Goal: Task Accomplishment & Management: Use online tool/utility

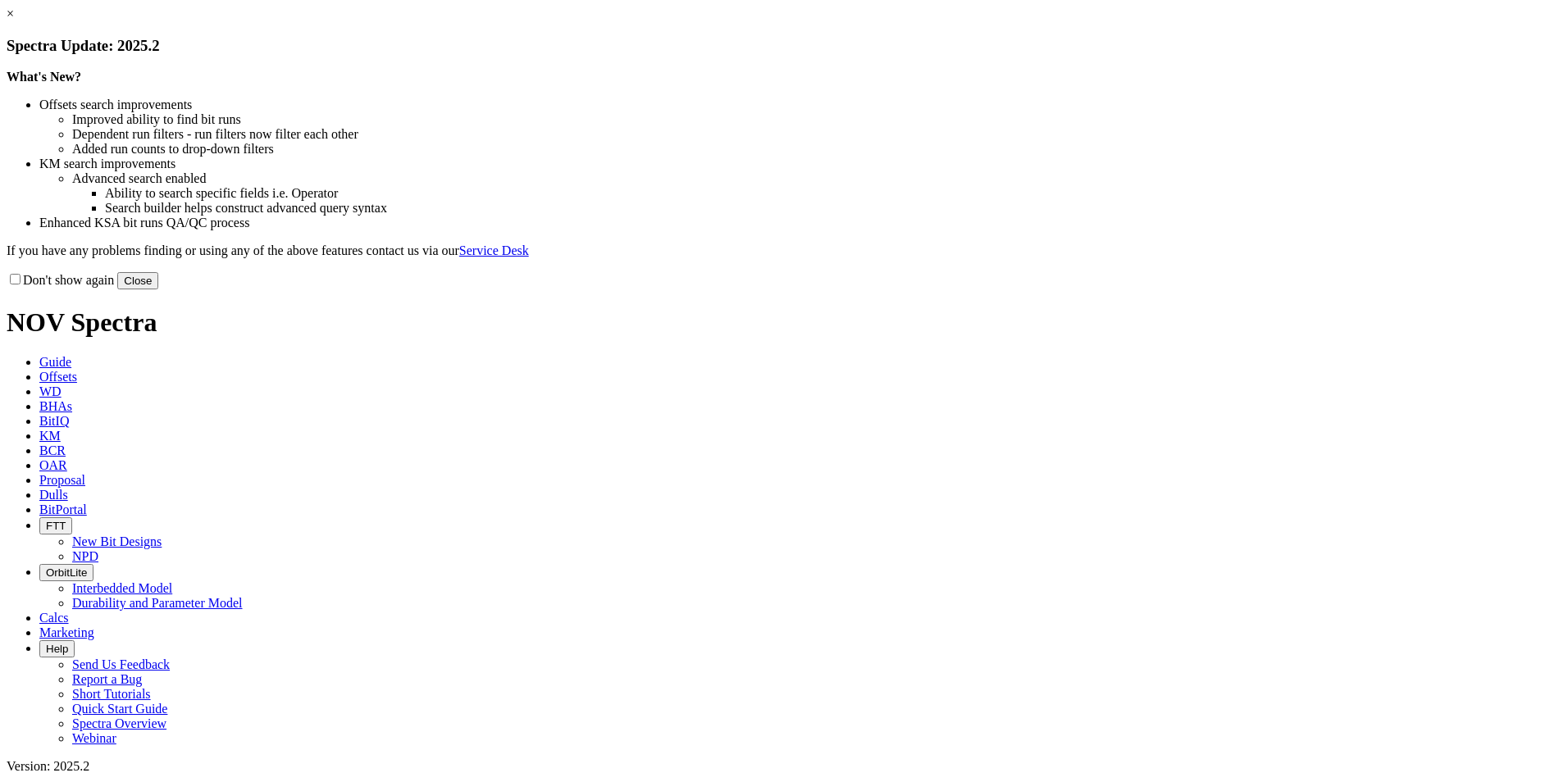
click at [158, 290] on button "Close" at bounding box center [137, 281] width 41 height 17
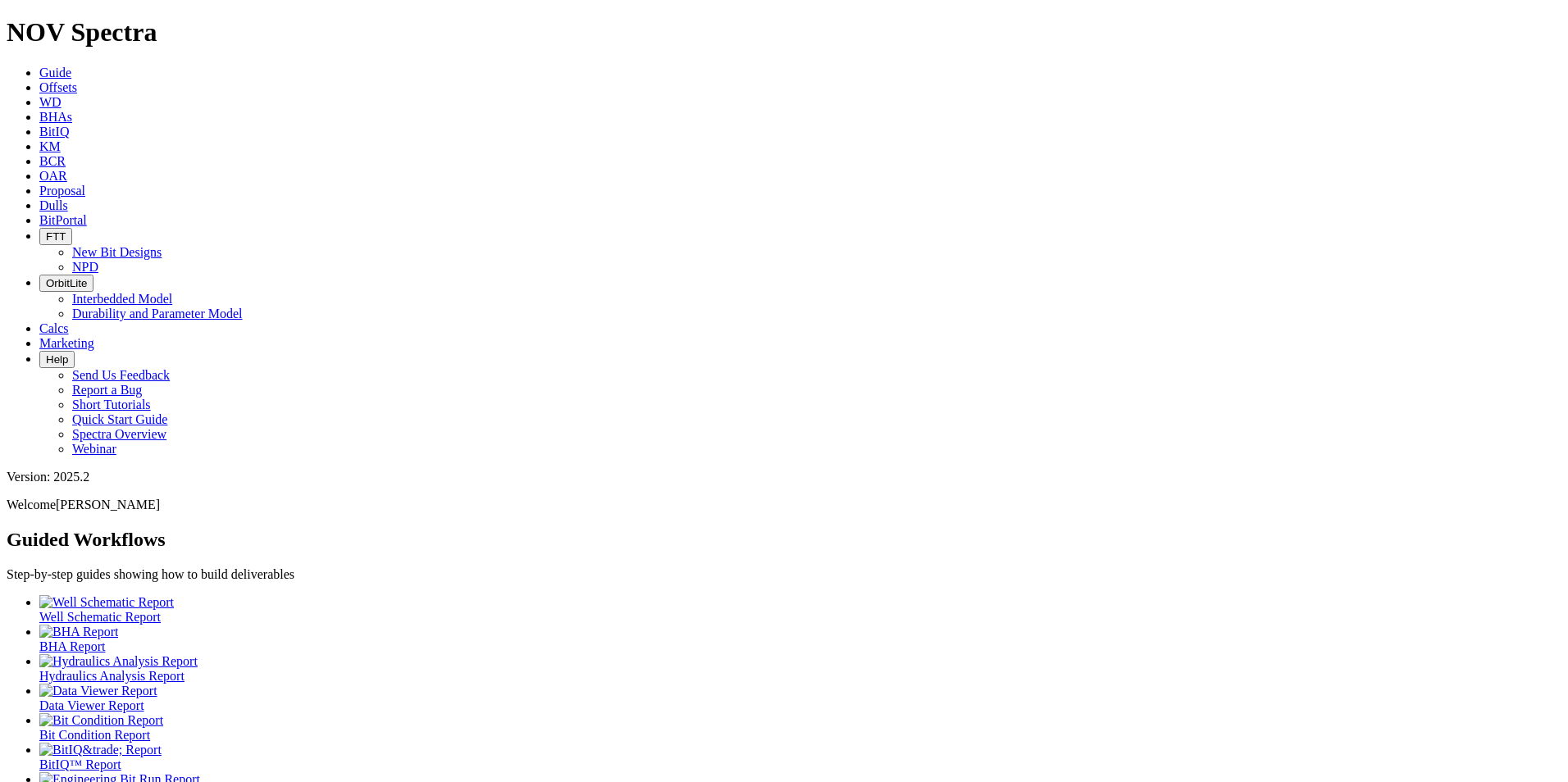
click at [39, 184] on icon at bounding box center [39, 190] width 0 height 14
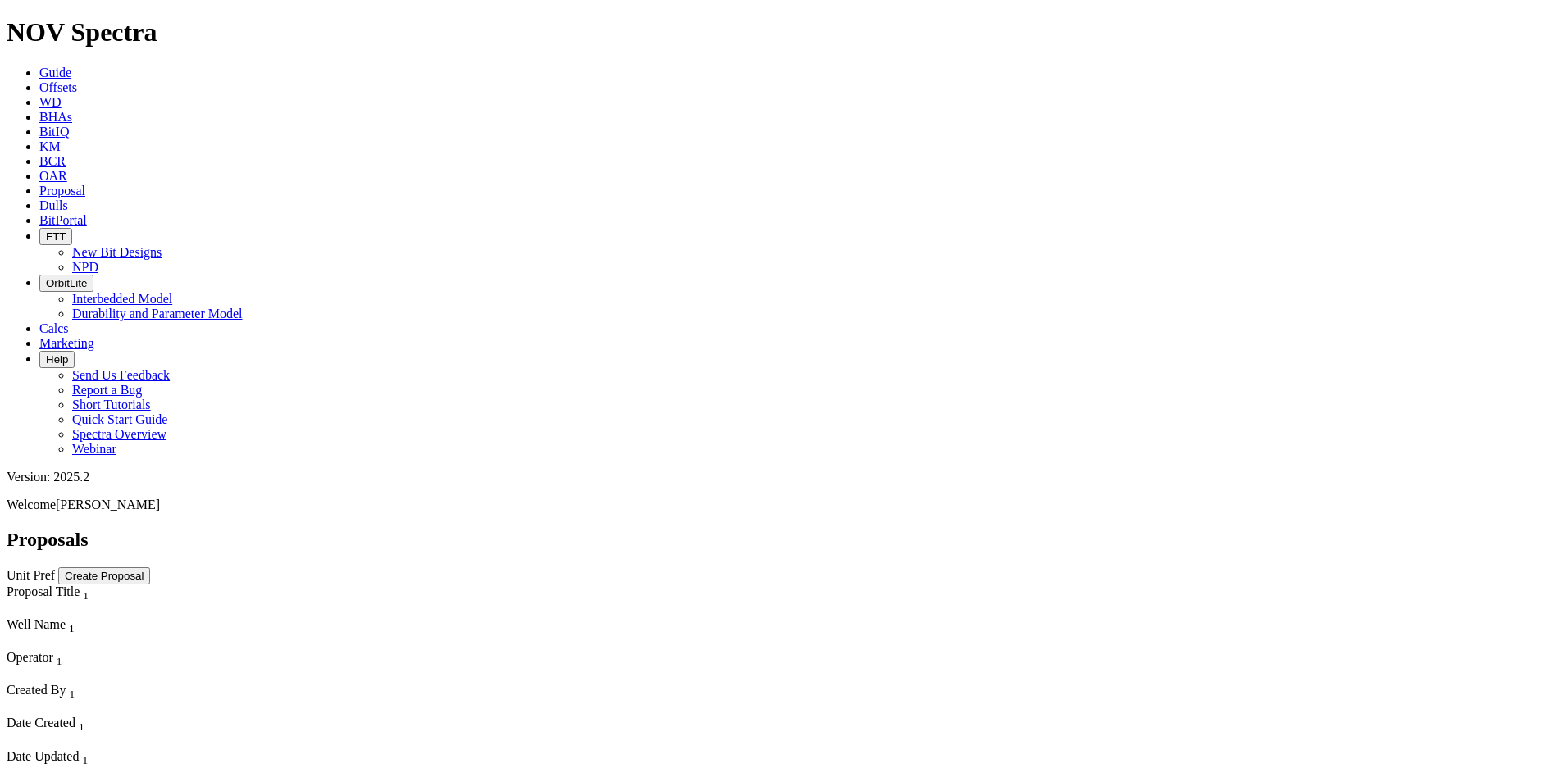
scroll to position [13764, 0]
select select "field"
select select "location"
select select "province"
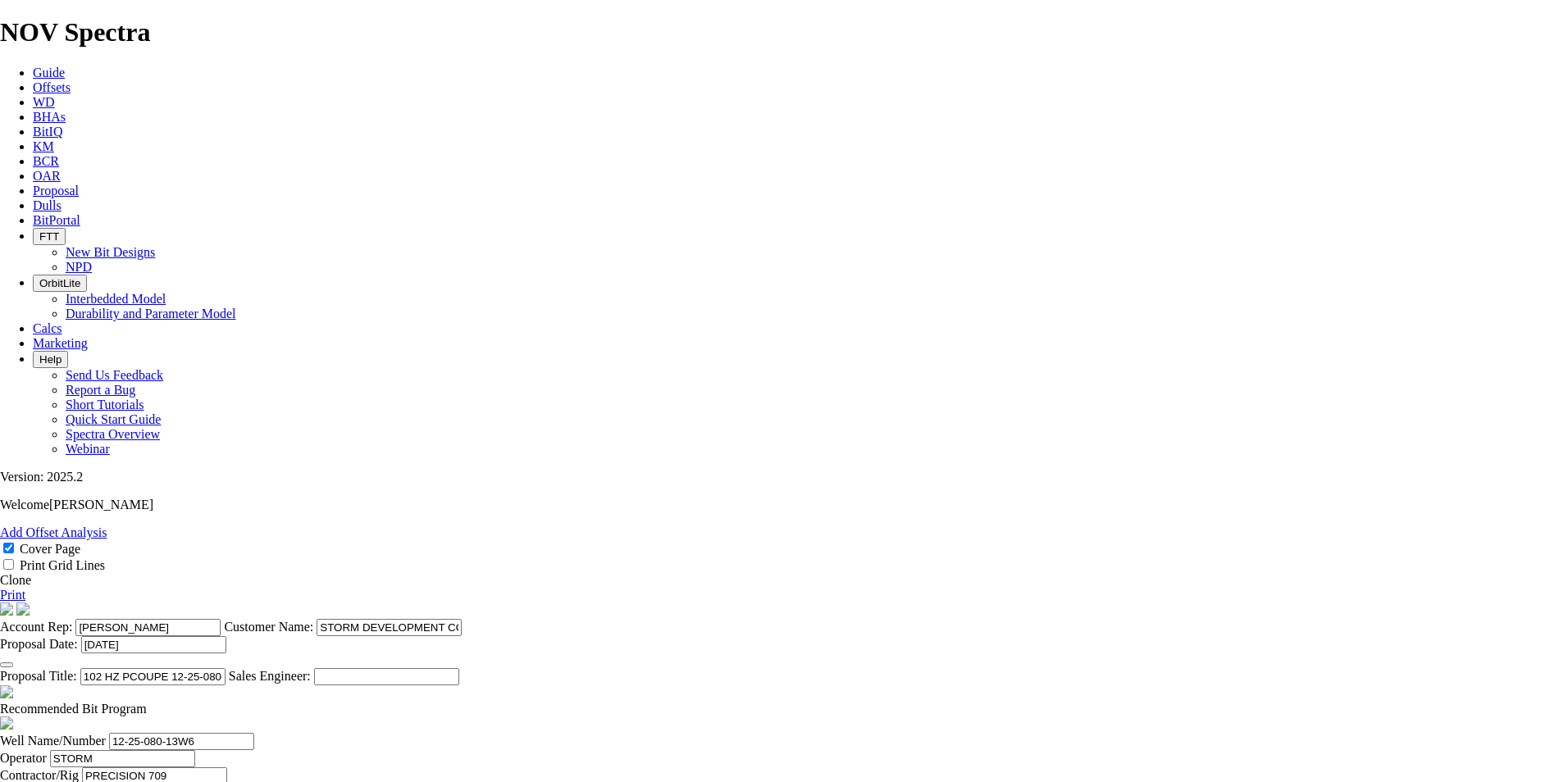
click at [31, 573] on link "Clone" at bounding box center [16, 580] width 31 height 14
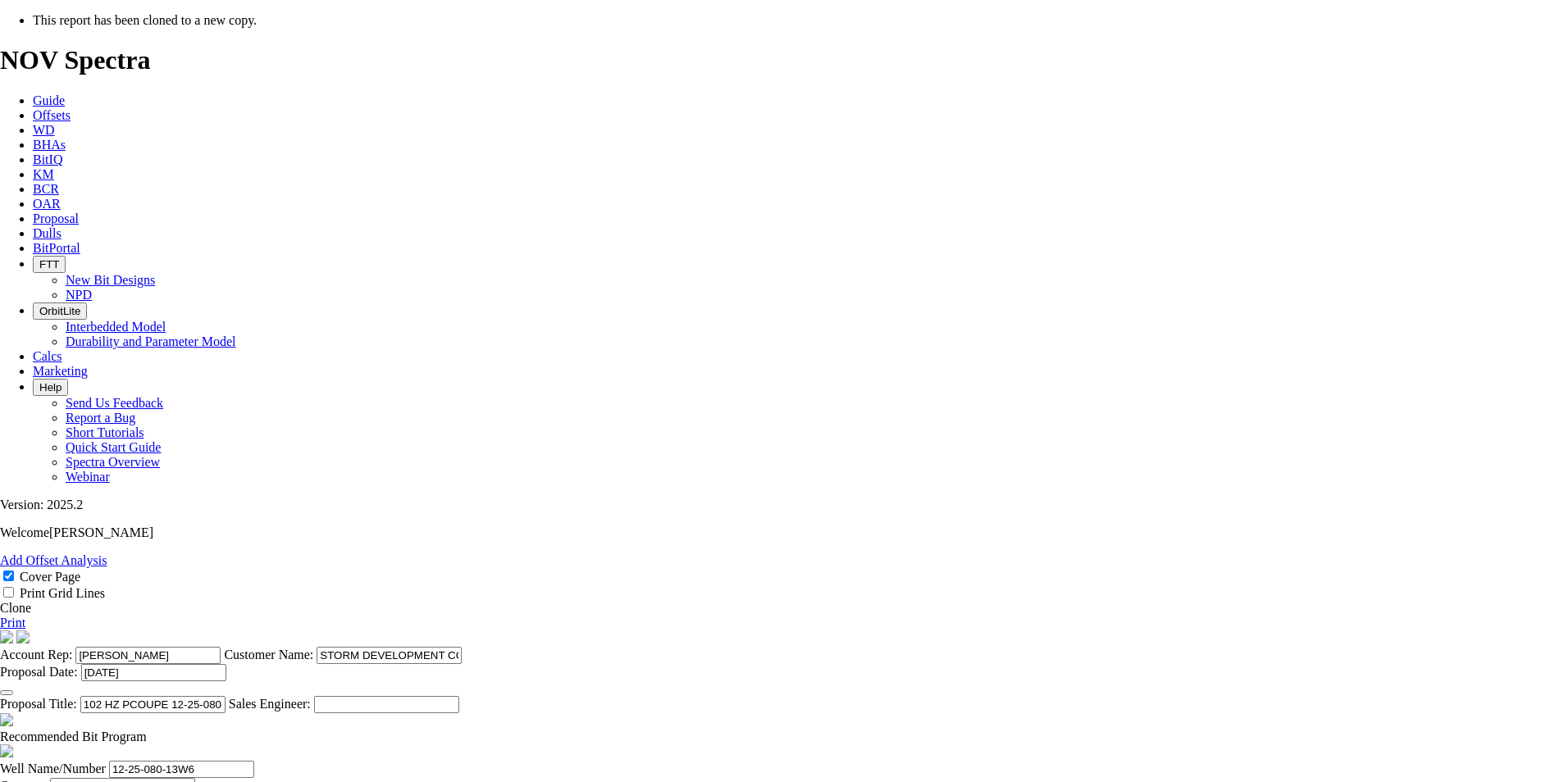
select select "field"
select select "location"
select select "province"
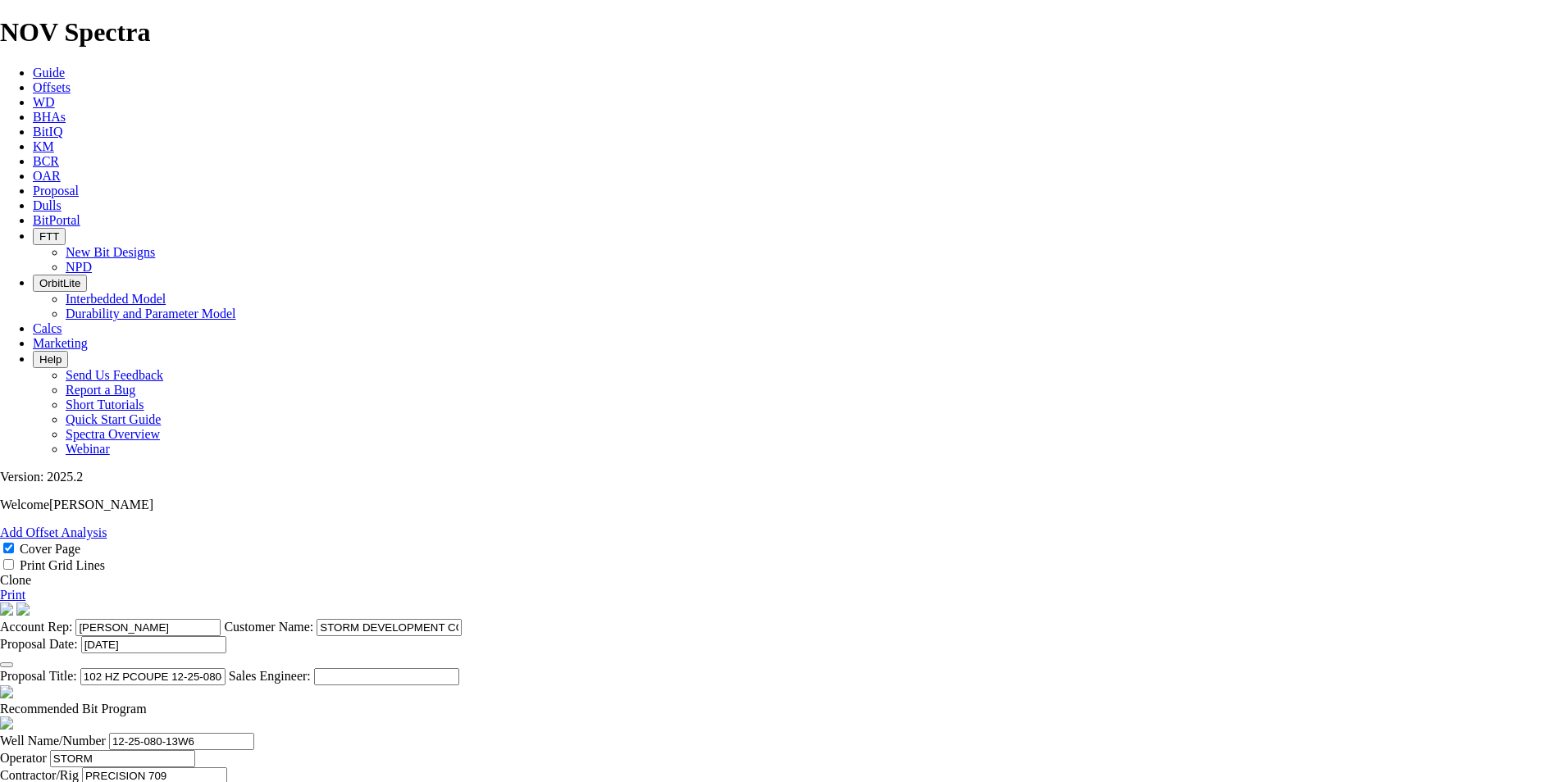
click at [7, 665] on icon "button" at bounding box center [7, 665] width 0 height 0
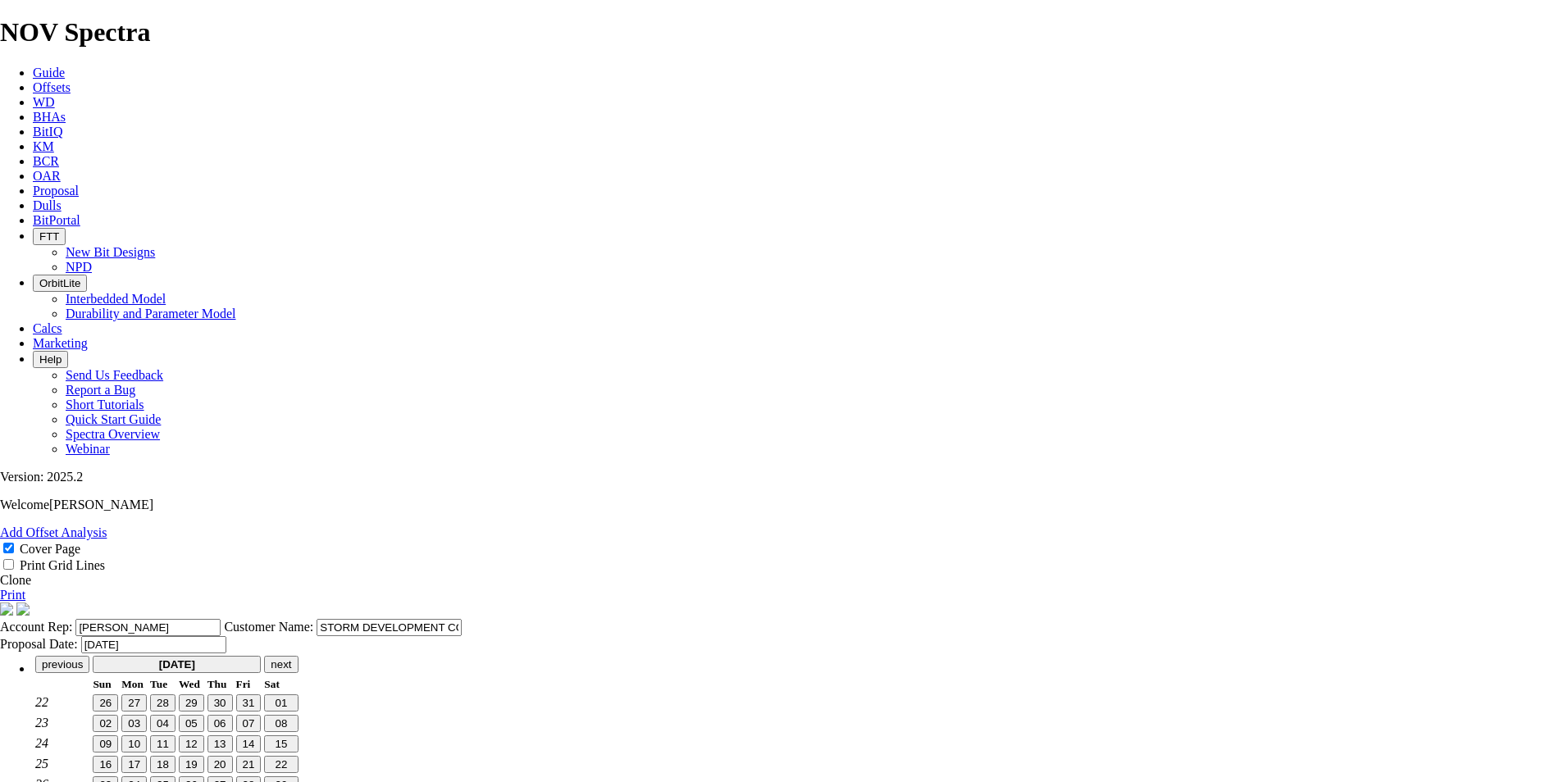
scroll to position [0, 0]
type input "[DATE]"
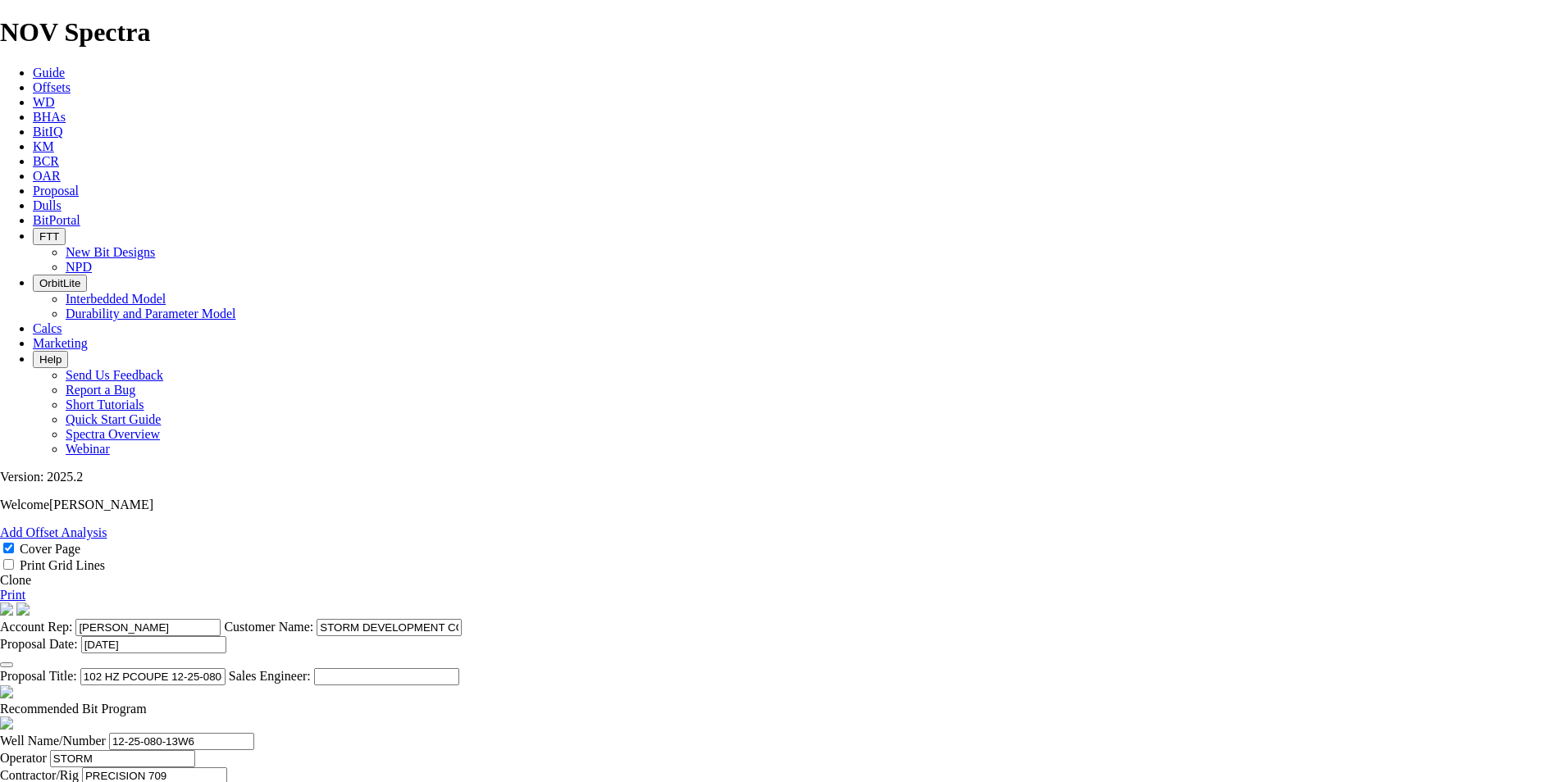
scroll to position [82, 0]
drag, startPoint x: 878, startPoint y: 538, endPoint x: 679, endPoint y: 546, distance: 199.2
click at [225, 668] on input "102 HZ PCOUPE 12-25-080-13W6" at bounding box center [152, 677] width 145 height 17
drag, startPoint x: 865, startPoint y: 360, endPoint x: 783, endPoint y: 360, distance: 82.0
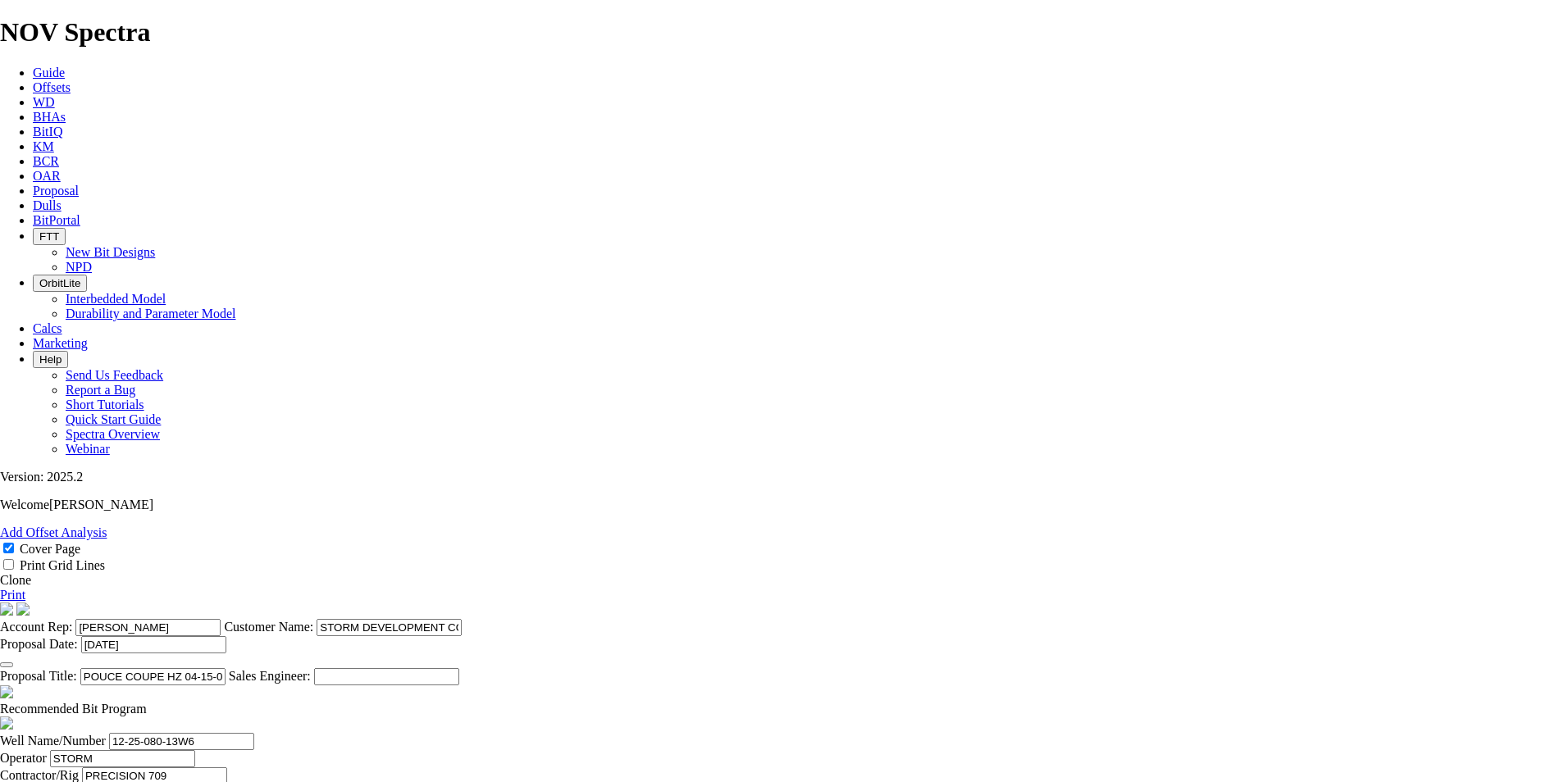
click at [225, 668] on input "POUCE COUPE HZ 04-15-080-13W6" at bounding box center [152, 677] width 145 height 17
type input "POUCE COUPE HZ 04-15-080-13W6"
drag, startPoint x: 464, startPoint y: 591, endPoint x: 297, endPoint y: 574, distance: 167.9
paste input "04-1"
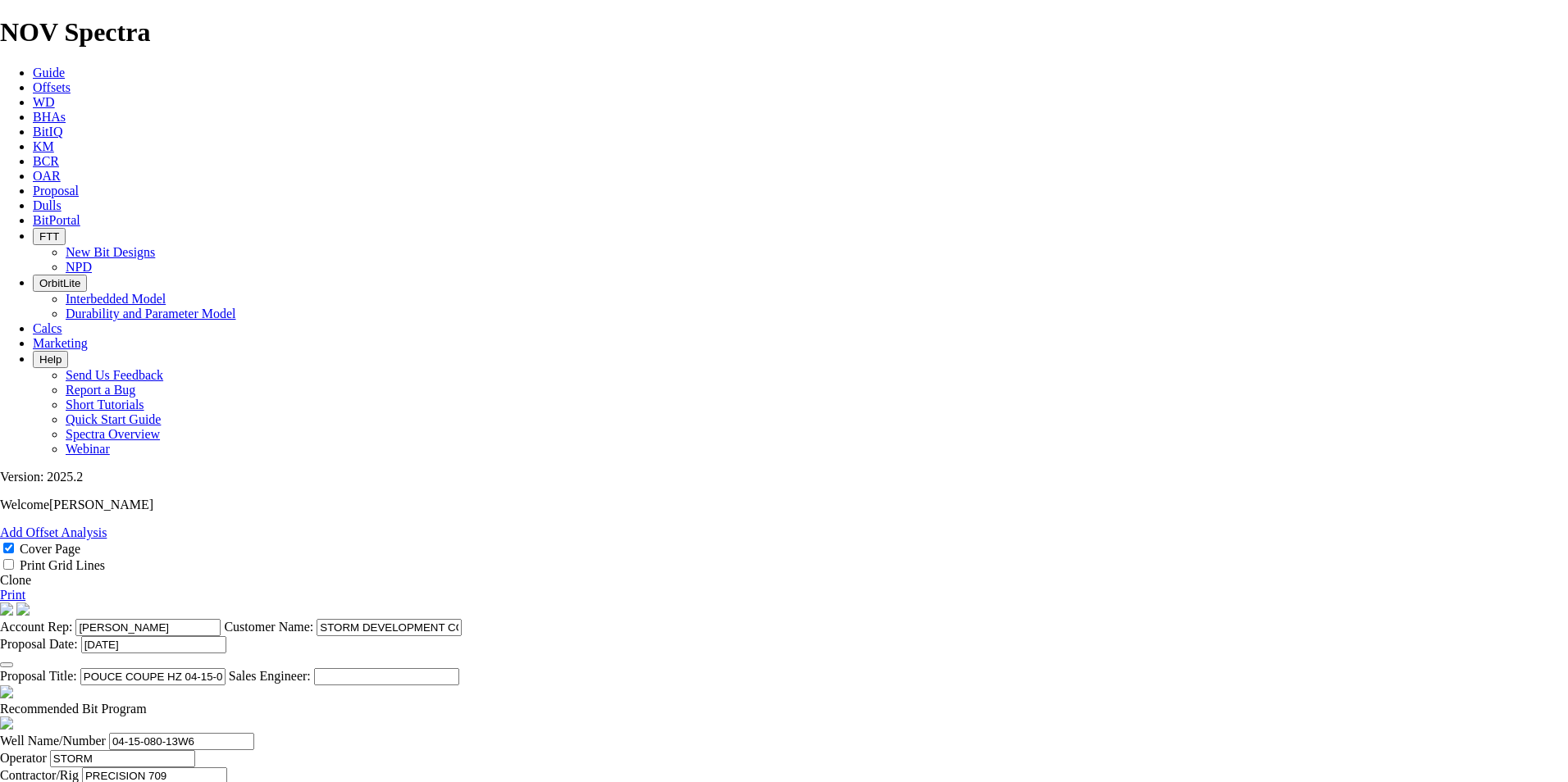
type input "04-15-080-13W6"
type input "HORIZON 41"
click at [217, 782] on input "[PERSON_NAME]" at bounding box center [143, 793] width 145 height 17
drag, startPoint x: 796, startPoint y: 586, endPoint x: 696, endPoint y: 581, distance: 100.1
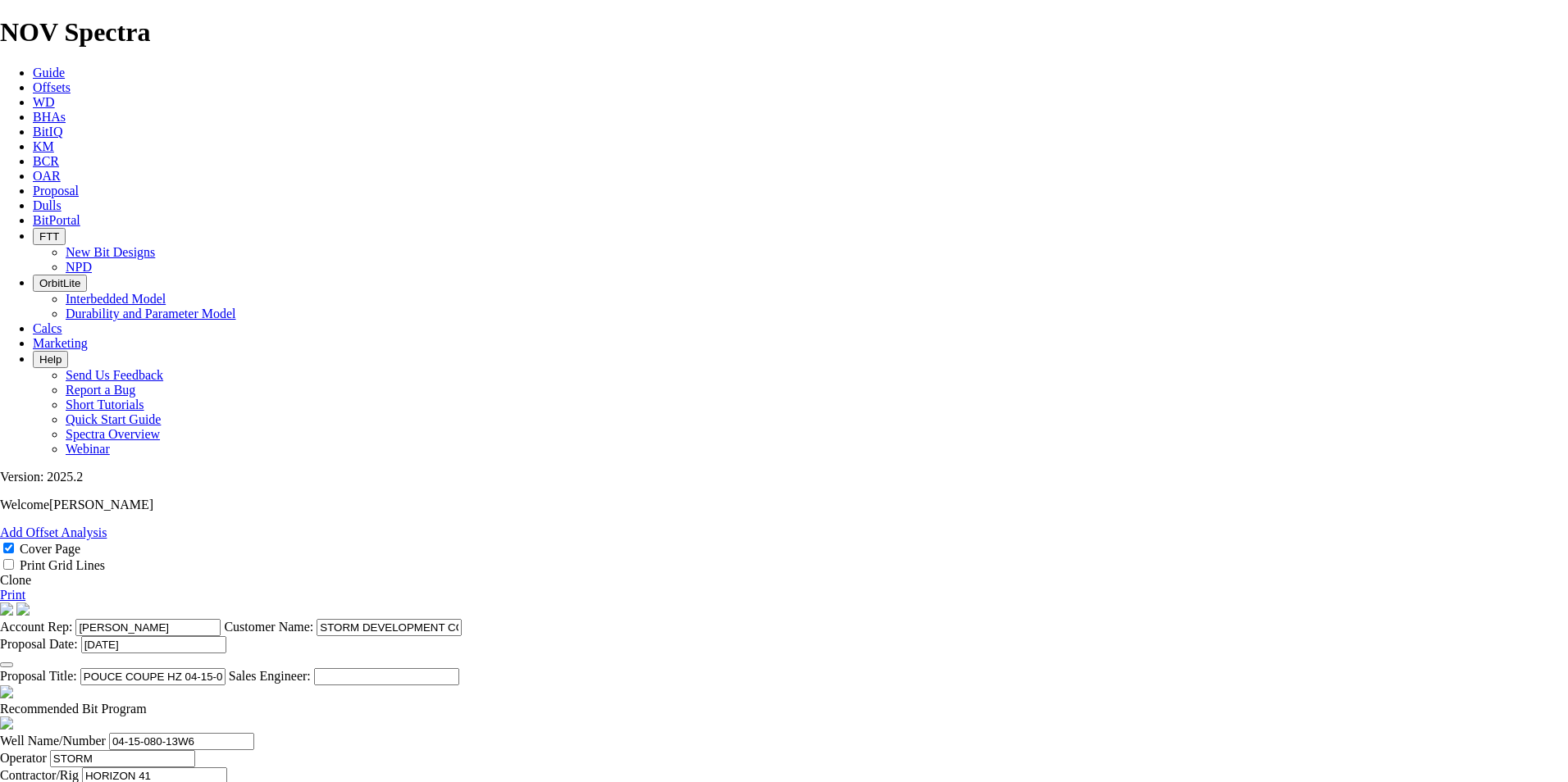
type input "[PERSON_NAME]"
drag, startPoint x: 1055, startPoint y: 592, endPoint x: 910, endPoint y: 578, distance: 145.7
type input "02-13-080-13W6"
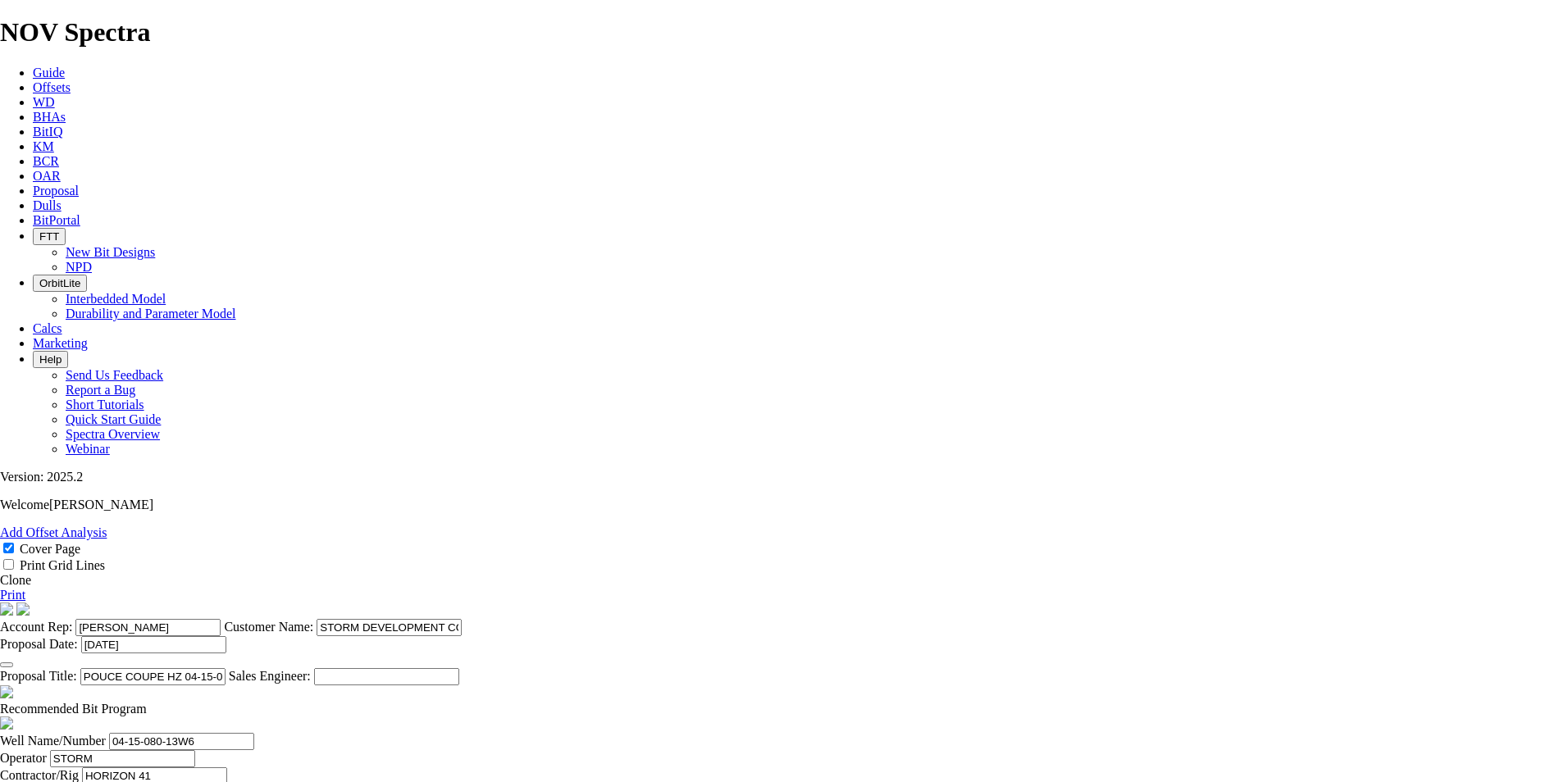
type input "[DATE]"
click at [147, 702] on span at bounding box center [147, 709] width 0 height 14
checkbox input "false"
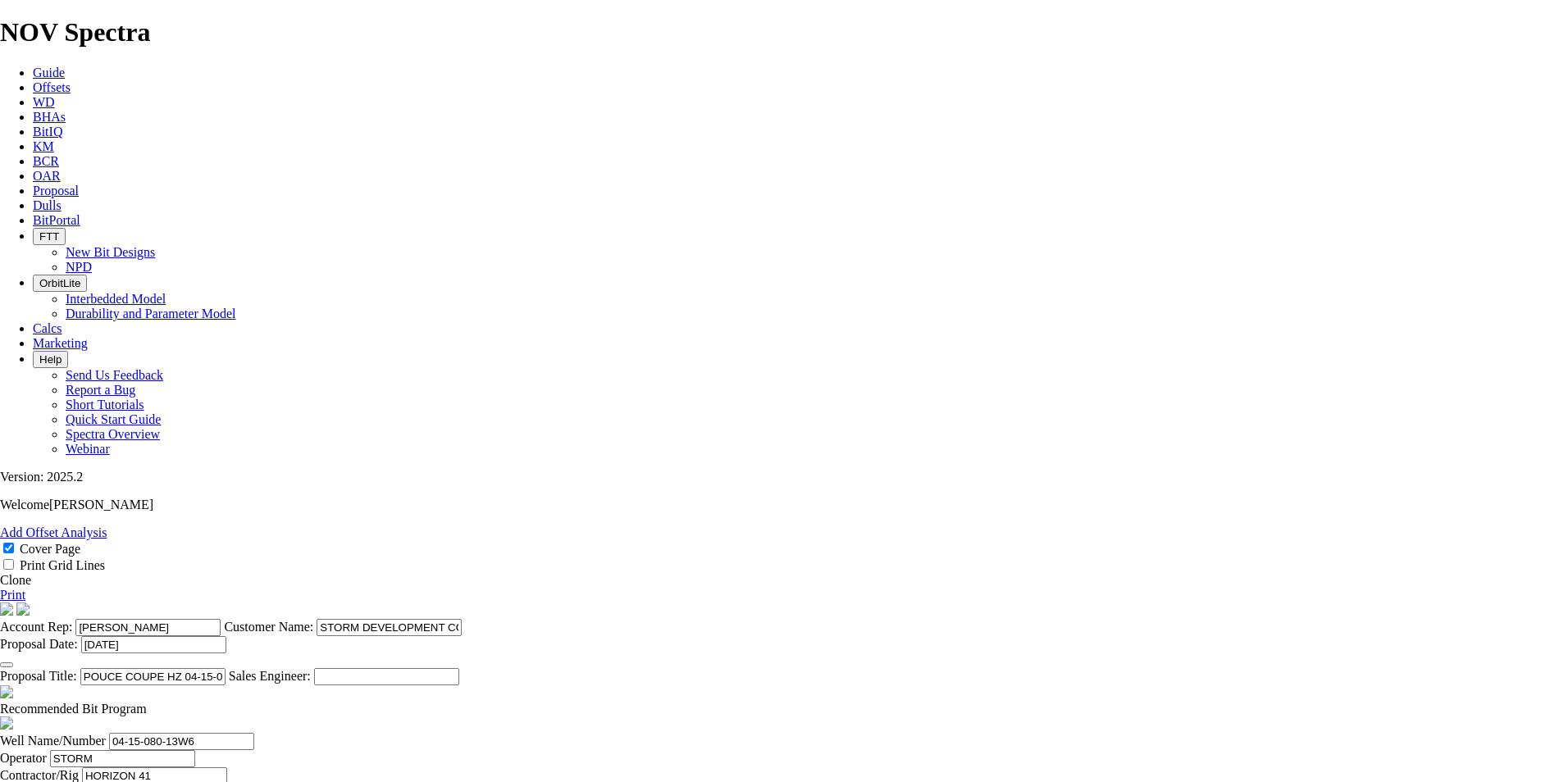
drag, startPoint x: 529, startPoint y: 605, endPoint x: 437, endPoint y: 592, distance: 92.9
type input "250.8"
drag, startPoint x: 524, startPoint y: 640, endPoint x: 438, endPoint y: 629, distance: 86.7
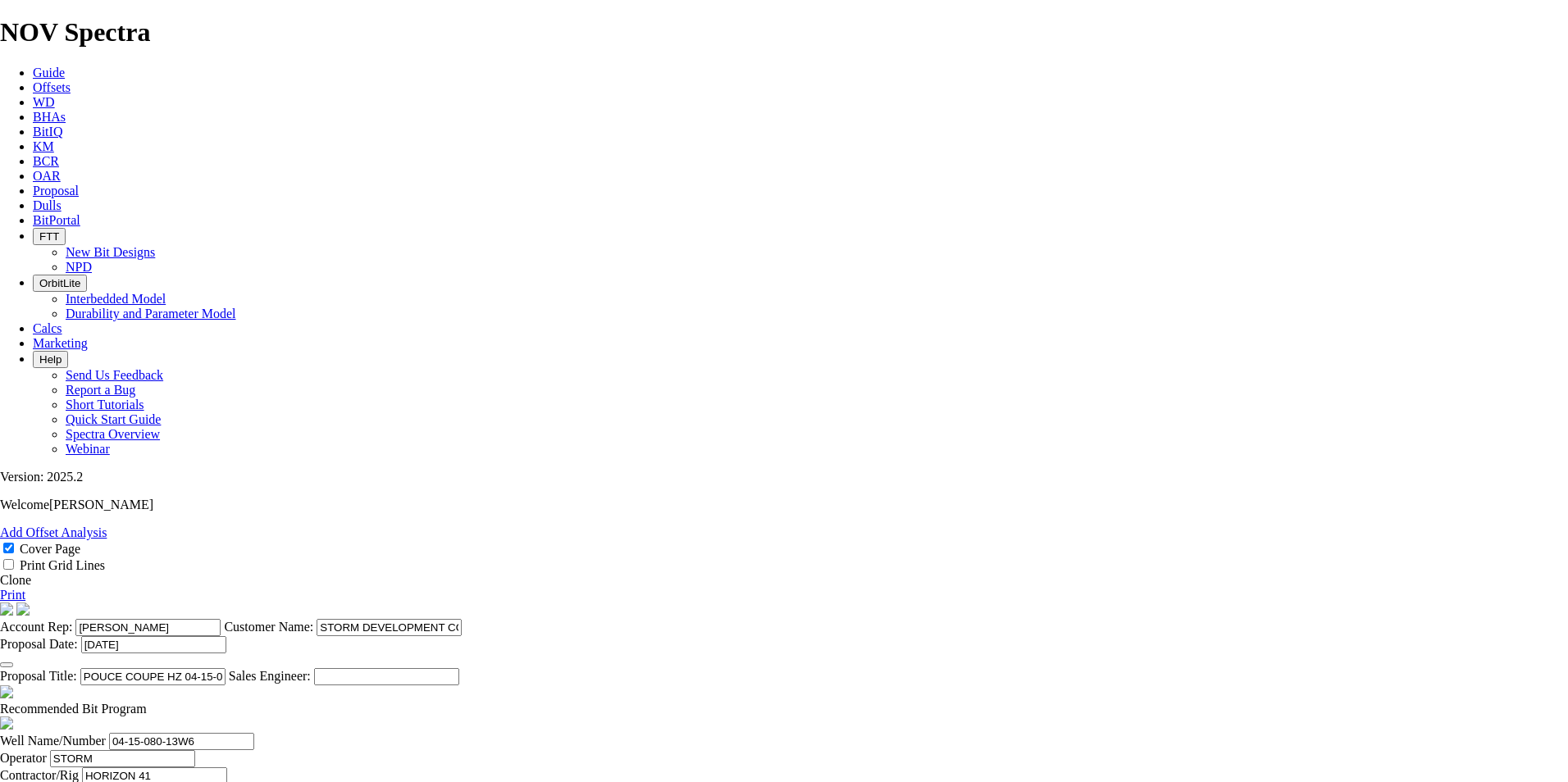
type input "171.5"
type input "TK66-G1"
type input "50"
type input "19000"
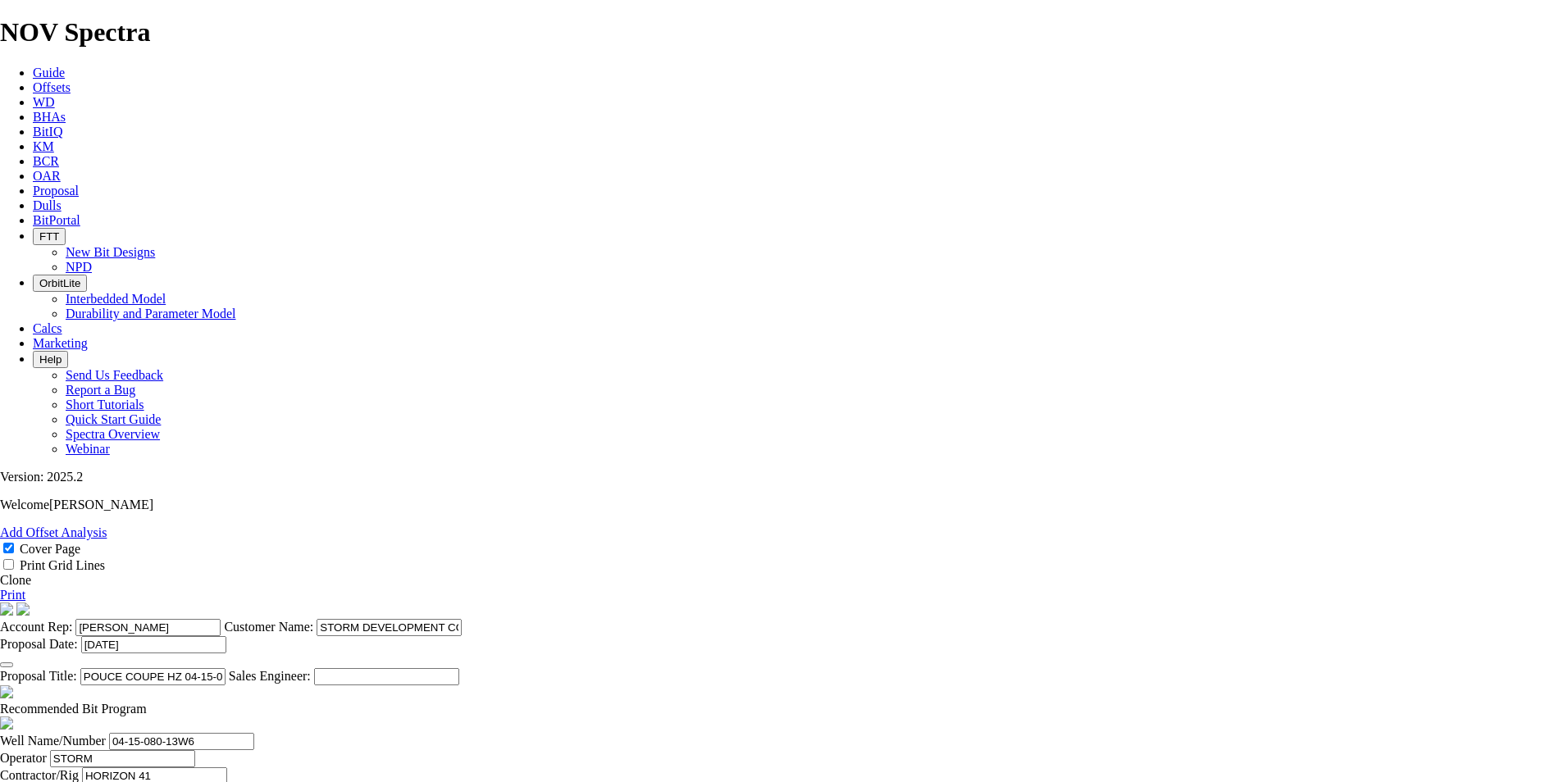
drag, startPoint x: 611, startPoint y: 679, endPoint x: 581, endPoint y: 682, distance: 30.1
type input "TK63-B2"
type input "55"
type input "17000"
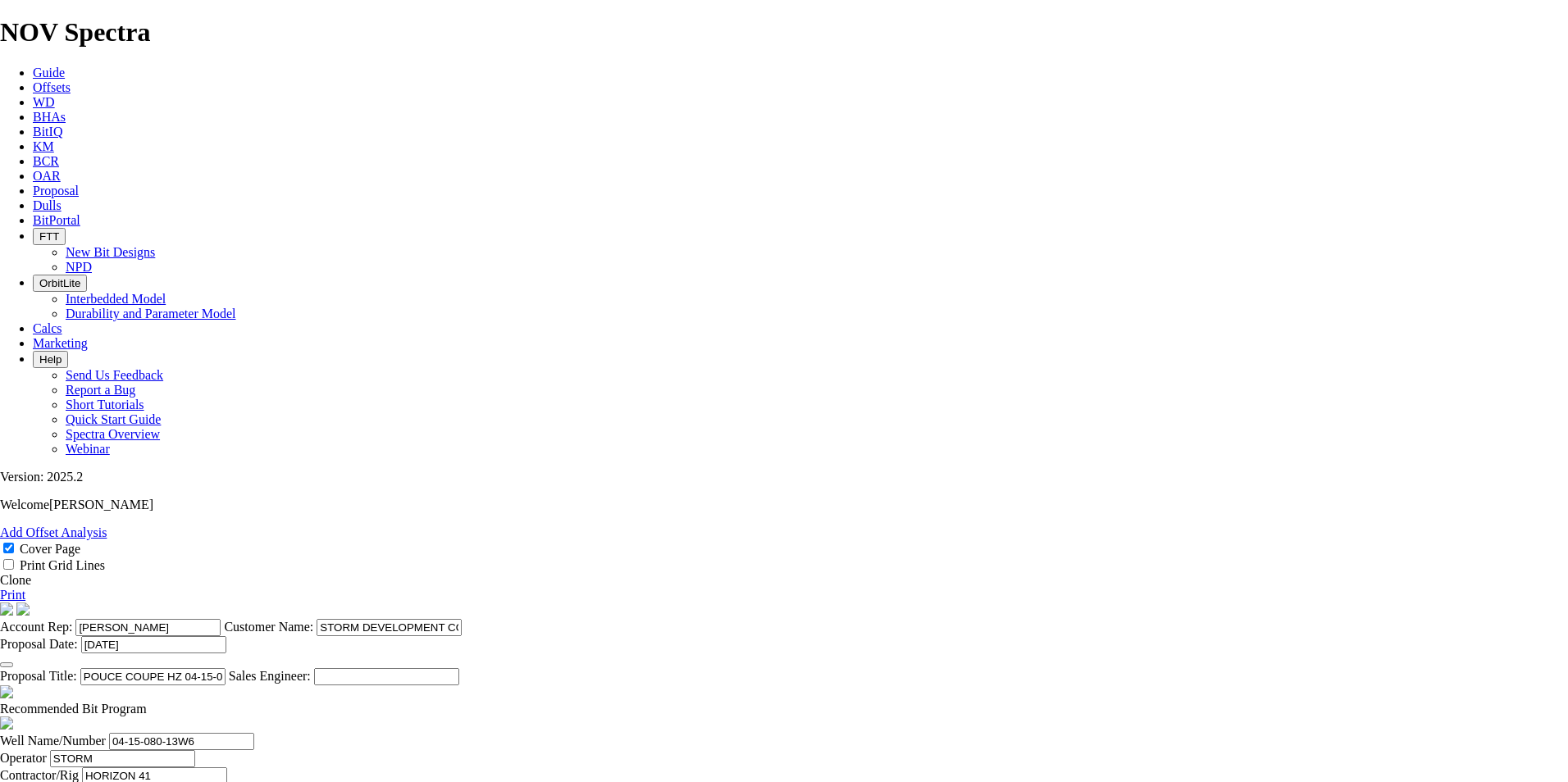
type input "500"
drag, startPoint x: 834, startPoint y: 598, endPoint x: 1200, endPoint y: 677, distance: 374.4
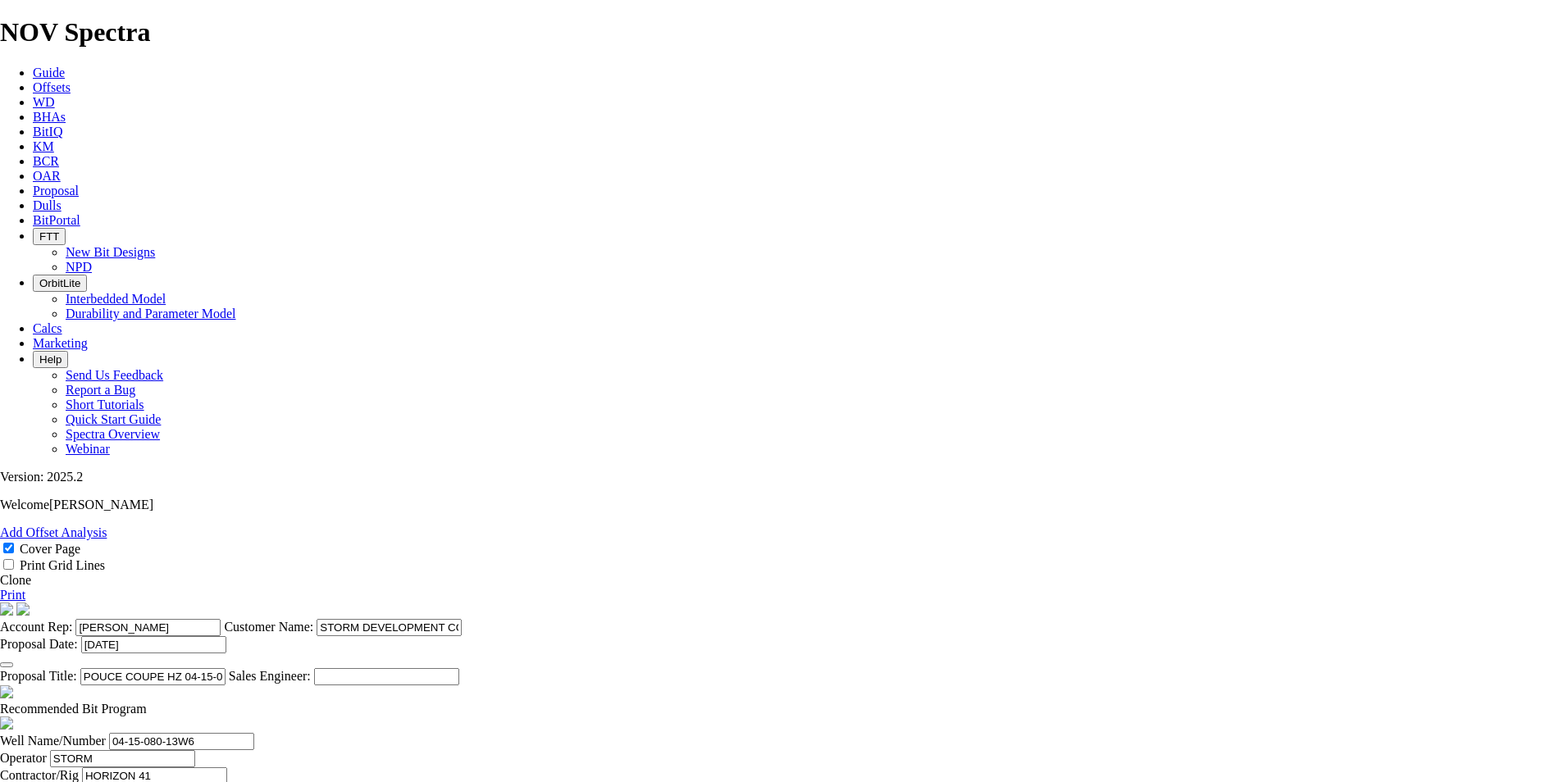
type input "5.263"
type input "95"
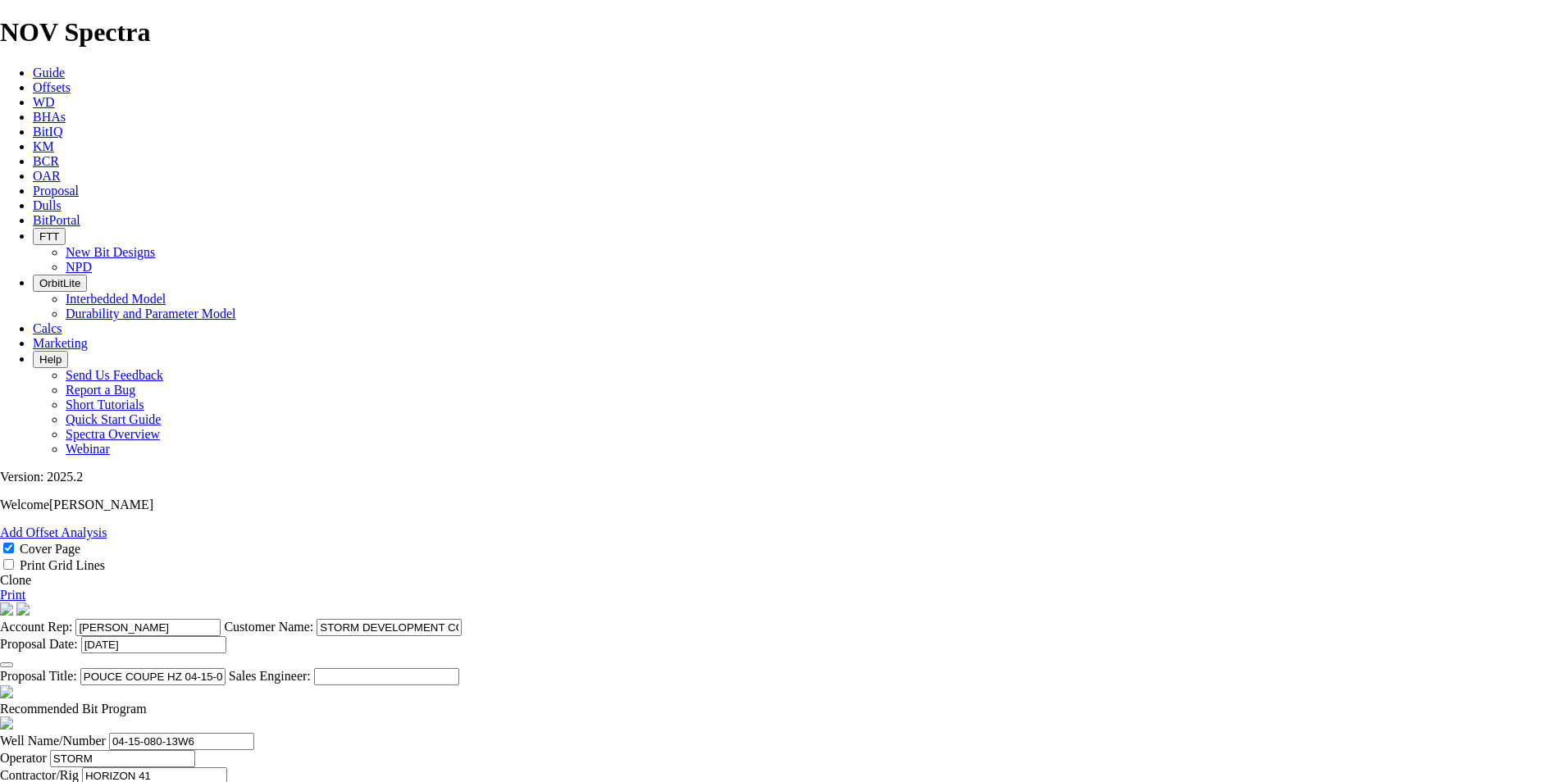
type input "2111"
type input "1611"
type input "32.22"
type input "5988"
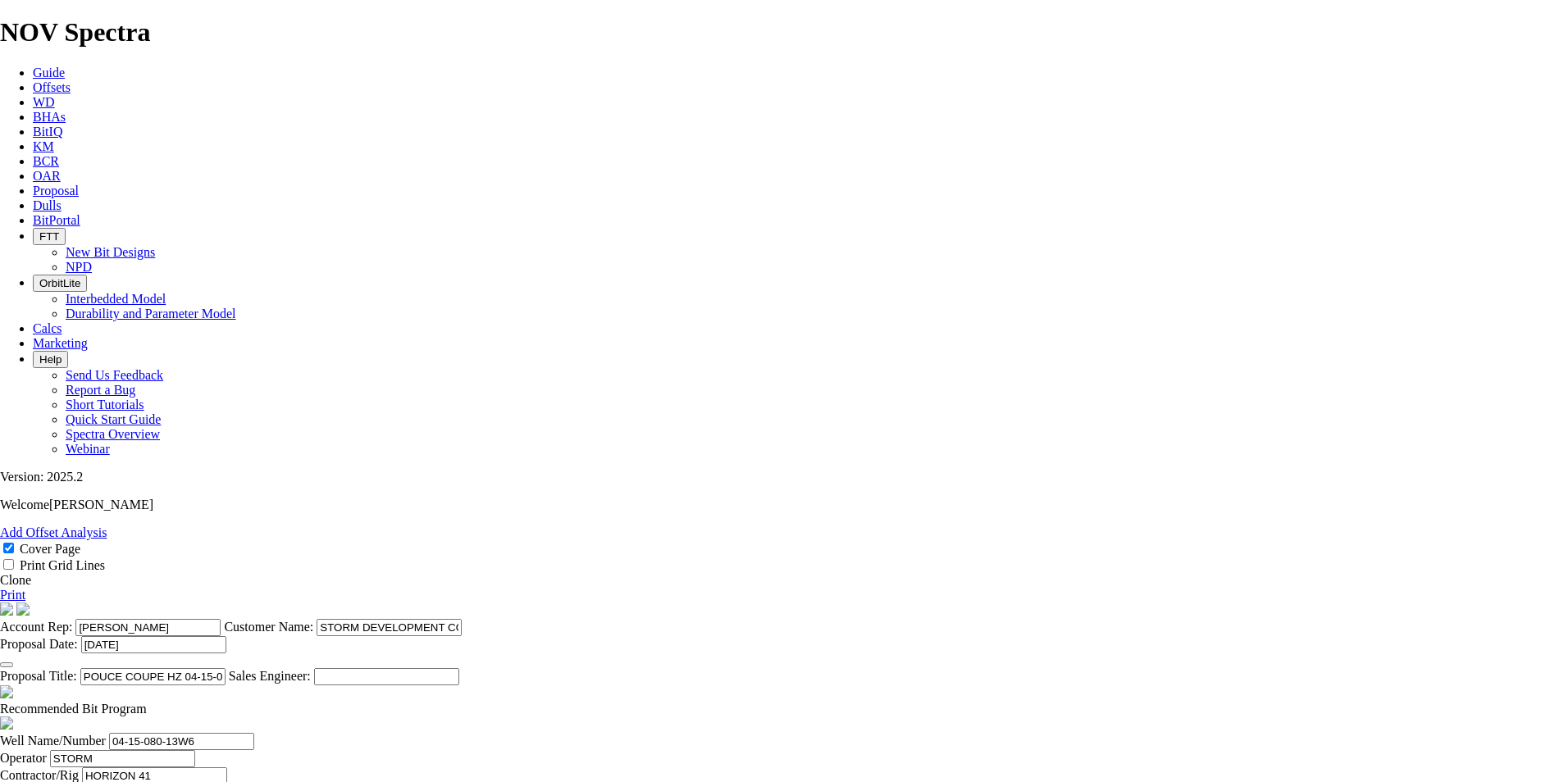
type input "3877"
drag, startPoint x: 833, startPoint y: 682, endPoint x: 1111, endPoint y: 712, distance: 279.6
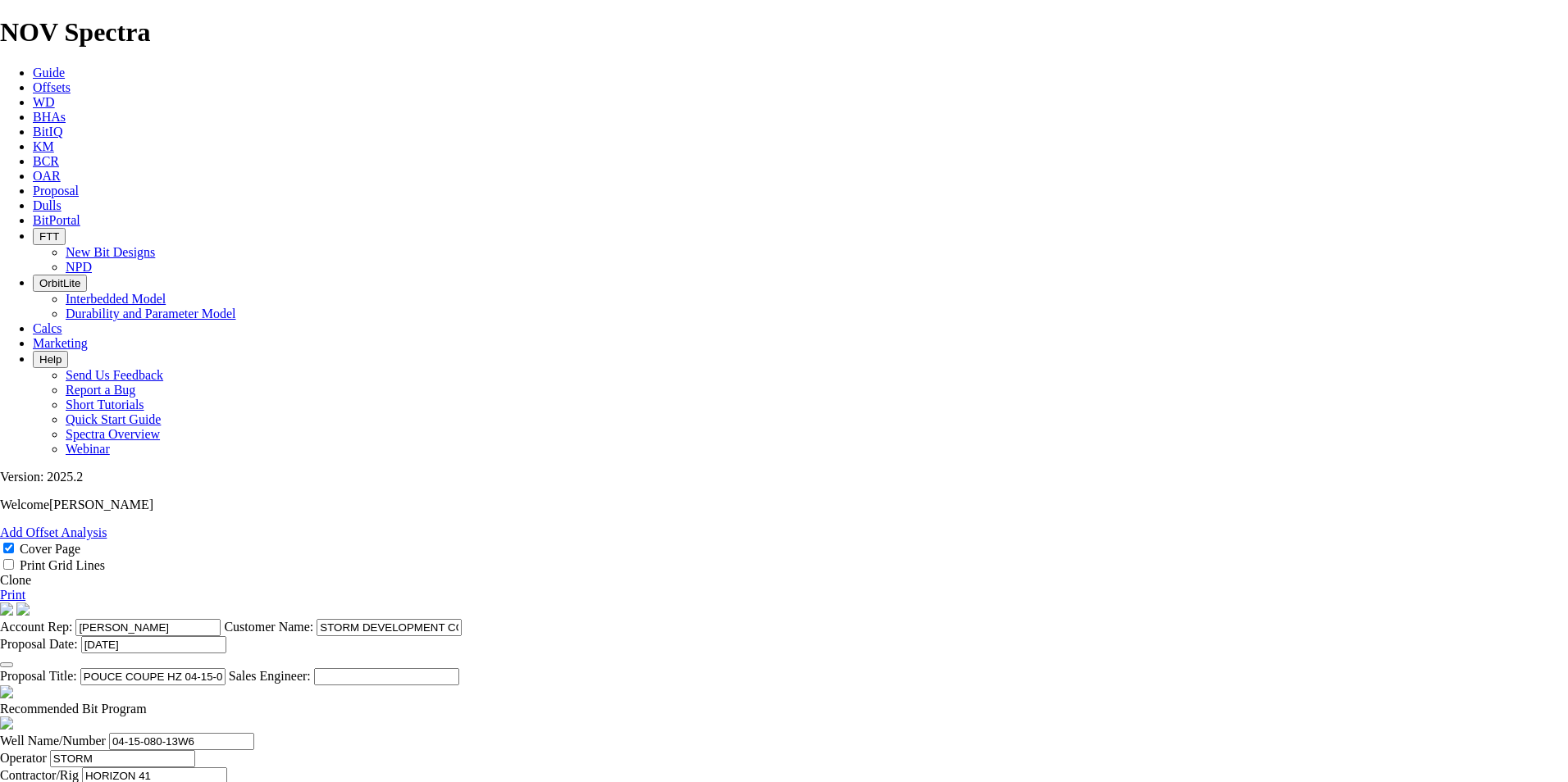
scroll to position [0, 0]
type input "70.491"
type input "55"
click at [25, 588] on link "Print" at bounding box center [12, 595] width 25 height 14
